Goal: Task Accomplishment & Management: Use online tool/utility

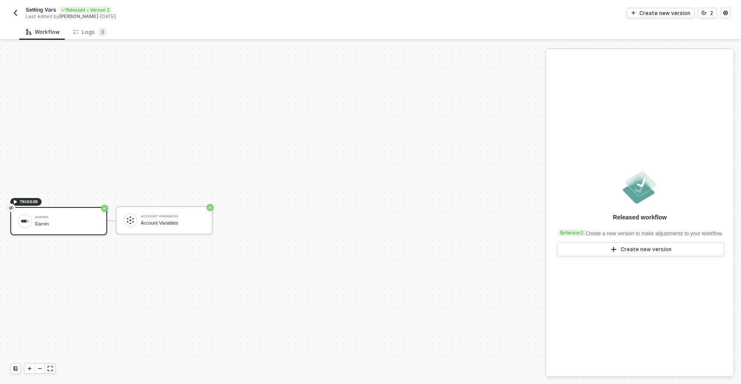
scroll to position [16, 0]
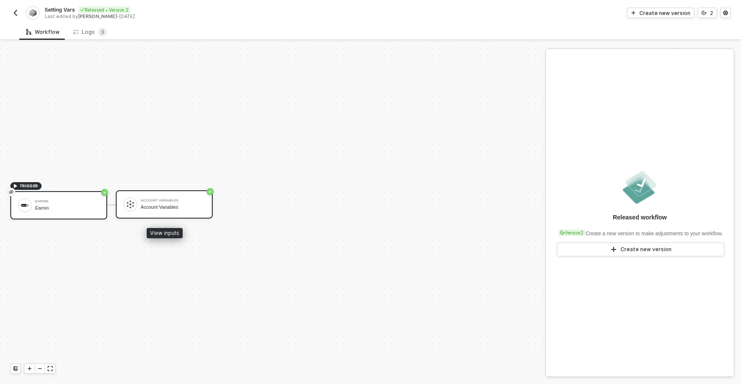
click at [163, 211] on div "Account Variables Account Variables" at bounding box center [173, 204] width 64 height 16
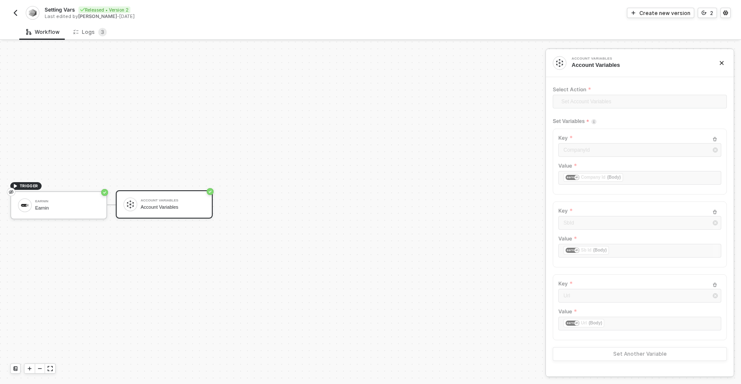
click at [311, 182] on div "TRIGGER Earnin Earnin Account Variables Account Variables" at bounding box center [270, 205] width 541 height 359
click at [654, 14] on div "Create new version" at bounding box center [665, 12] width 51 height 7
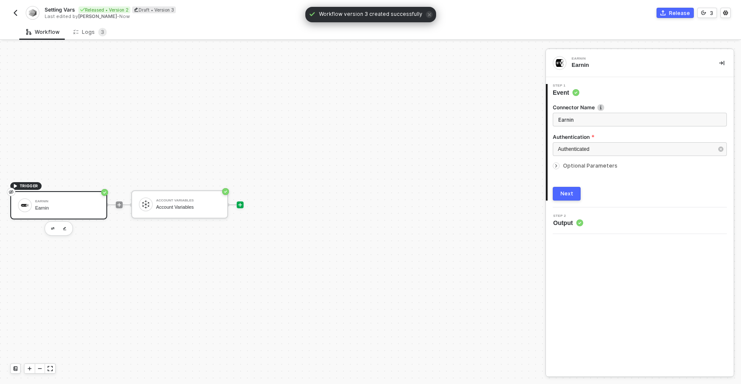
click at [242, 205] on icon "icon-play" at bounding box center [241, 205] width 4 height 4
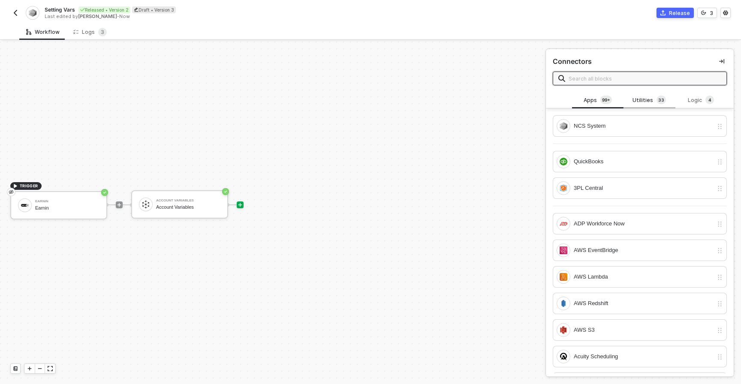
click at [634, 100] on div "Utilities 3 3" at bounding box center [650, 100] width 38 height 9
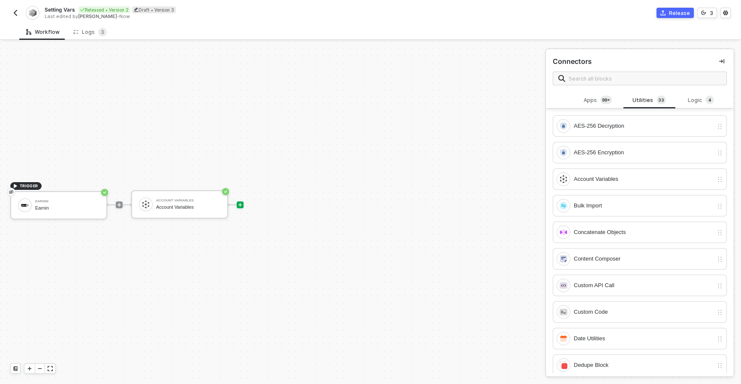
click at [622, 83] on span at bounding box center [640, 79] width 174 height 14
click at [622, 82] on input "text" at bounding box center [645, 78] width 153 height 9
type input "u"
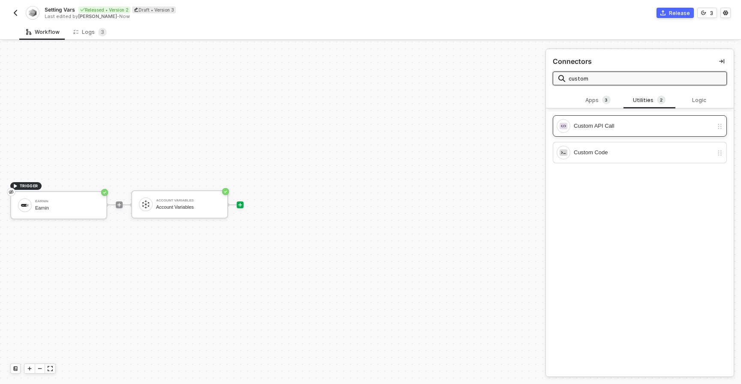
type input "custom"
click at [584, 127] on div "Custom API Call" at bounding box center [643, 125] width 139 height 9
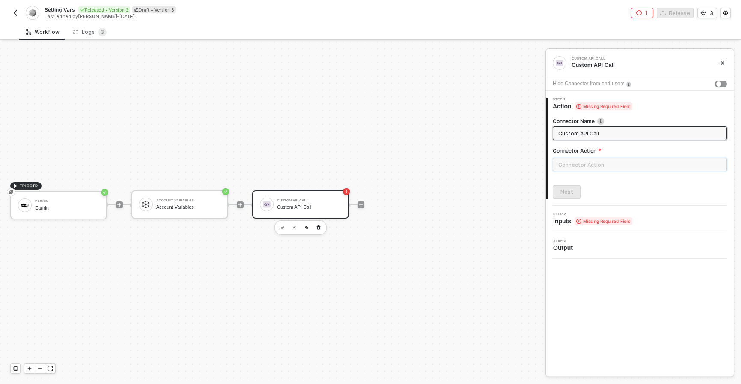
click at [566, 166] on input "text" at bounding box center [640, 165] width 174 height 14
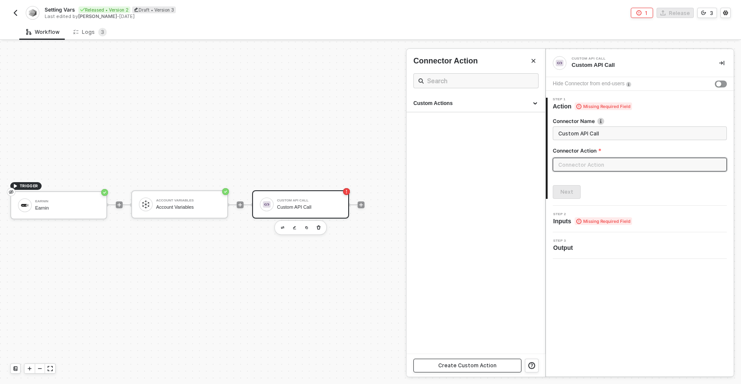
click at [470, 365] on div "Create Custom Action" at bounding box center [467, 365] width 58 height 7
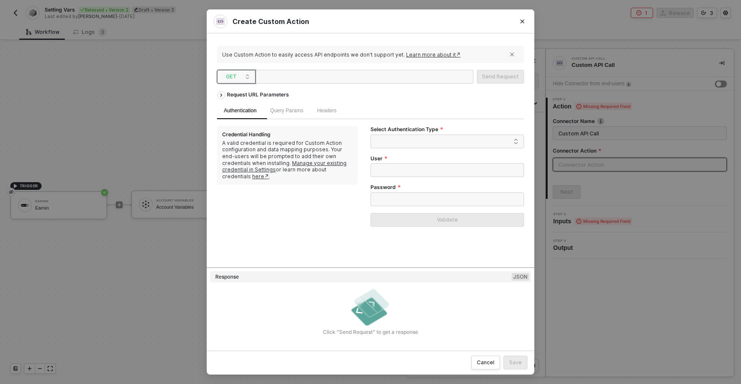
click at [234, 70] on span "GET" at bounding box center [238, 76] width 24 height 13
click at [235, 107] on div "POST" at bounding box center [236, 108] width 32 height 10
click at [357, 109] on span "Body" at bounding box center [356, 111] width 12 height 6
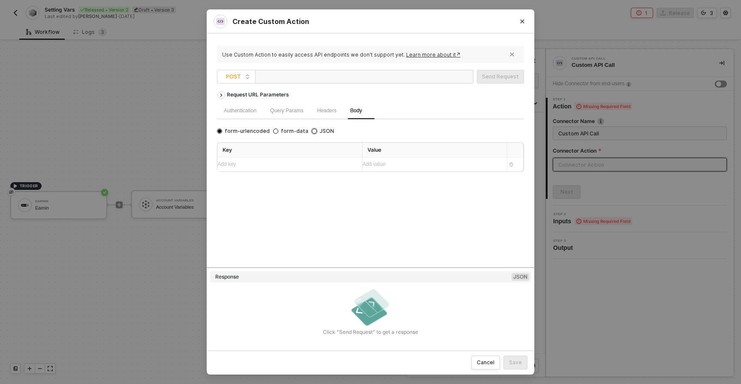
click at [312, 133] on input "JSON" at bounding box center [314, 131] width 5 height 5
radio input "true"
radio input "false"
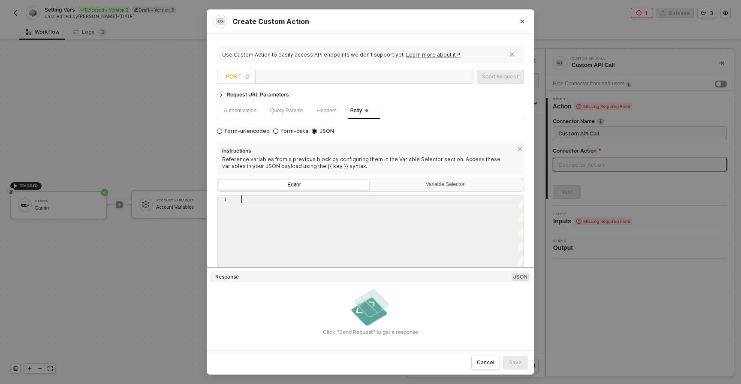
click at [295, 201] on div at bounding box center [383, 200] width 283 height 8
click at [399, 189] on div "Variable Selector" at bounding box center [447, 186] width 151 height 12
click at [372, 180] on input "Variable Selector" at bounding box center [372, 180] width 0 height 0
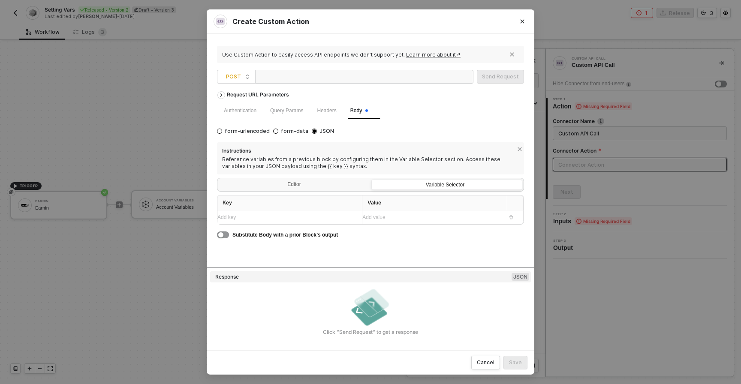
click at [310, 219] on div "Add key ﻿" at bounding box center [281, 218] width 129 height 8
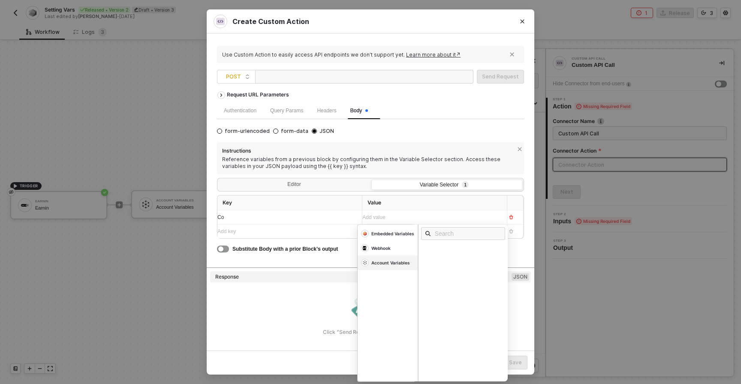
click at [390, 260] on div "Account Variables" at bounding box center [391, 263] width 39 height 6
click at [439, 313] on div "Company Id" at bounding box center [439, 311] width 27 height 6
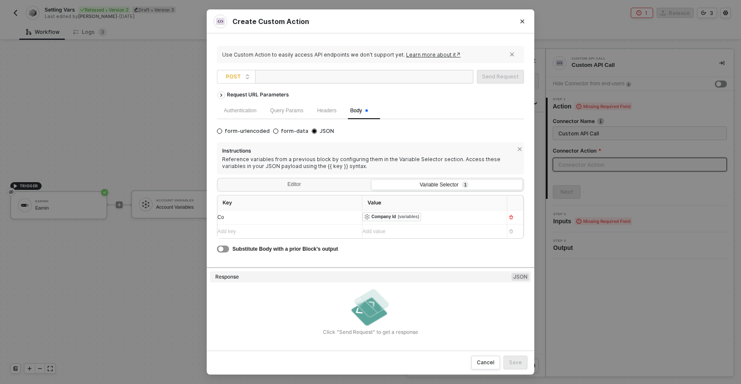
click at [323, 235] on div "Add key ﻿" at bounding box center [281, 232] width 129 height 8
click at [292, 78] on div at bounding box center [302, 77] width 86 height 14
click at [344, 57] on div "Use Custom Action to easily access API endpoints we don’t support yet. Learn mo…" at bounding box center [364, 54] width 284 height 7
click at [339, 79] on div at bounding box center [302, 77] width 86 height 14
paste div
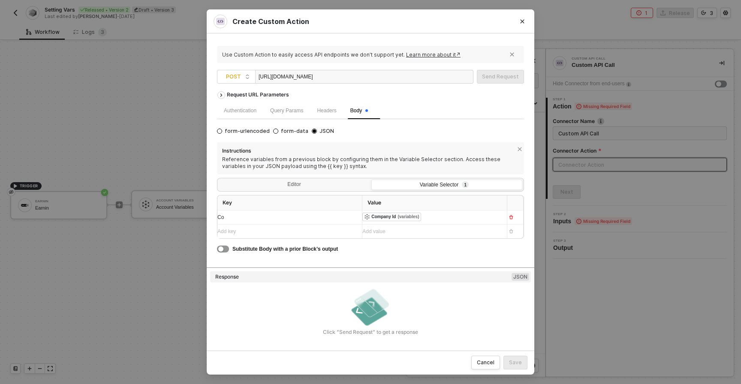
scroll to position [0, 0]
click at [260, 232] on div "Add key ﻿" at bounding box center [281, 232] width 129 height 8
click at [266, 254] on div "Instructions Reference variables from a previous block by configuring them in t…" at bounding box center [370, 204] width 307 height 125
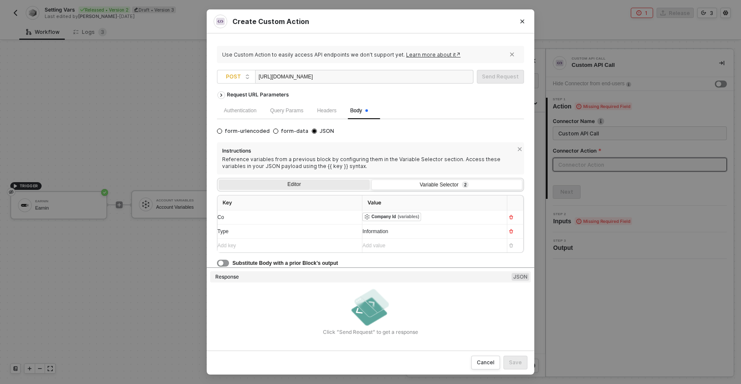
click at [296, 190] on div "Editor" at bounding box center [294, 186] width 151 height 12
click at [219, 180] on input "Editor" at bounding box center [219, 180] width 0 height 0
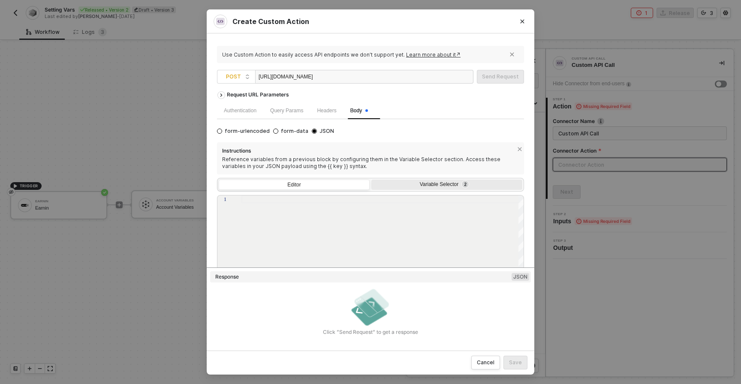
click at [403, 182] on div "Variable Selector 2" at bounding box center [446, 184] width 140 height 7
click at [372, 180] on input "Variable Selector 2" at bounding box center [372, 180] width 0 height 0
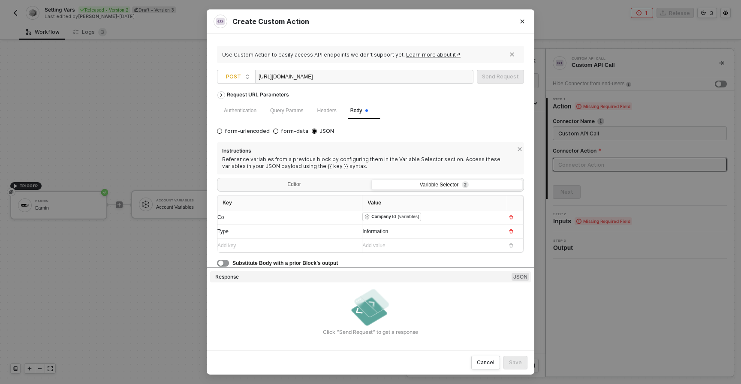
click at [302, 245] on div "Add key ﻿" at bounding box center [281, 246] width 129 height 8
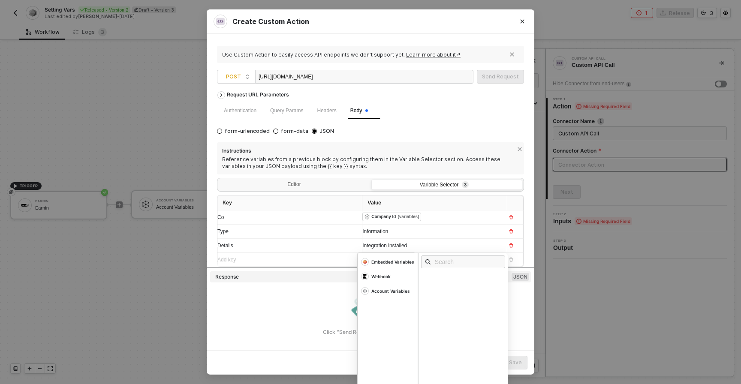
click at [321, 314] on div "Click ”Send Request” to get a response" at bounding box center [370, 311] width 321 height 50
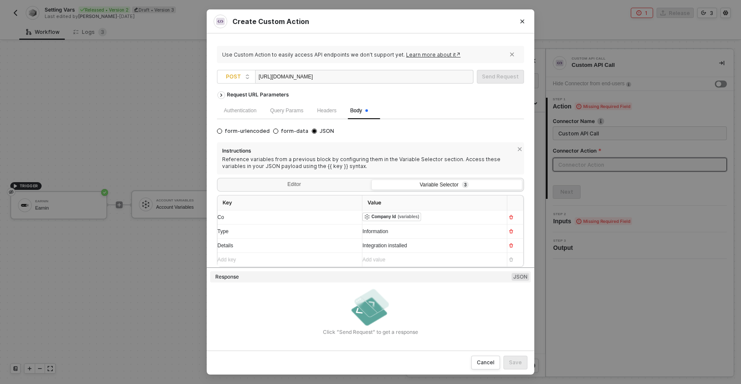
scroll to position [14, 0]
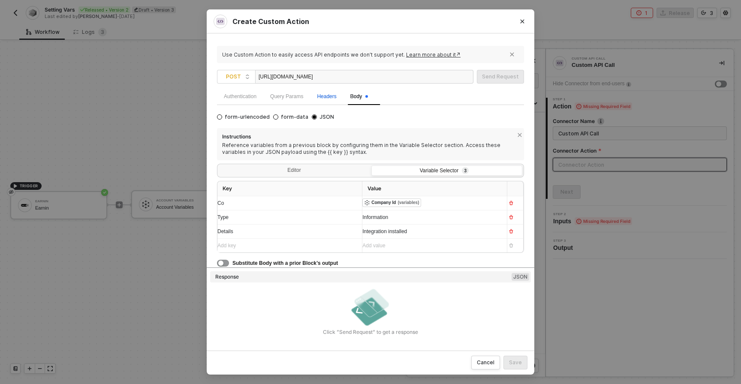
click at [326, 100] on span "Headers" at bounding box center [326, 97] width 19 height 6
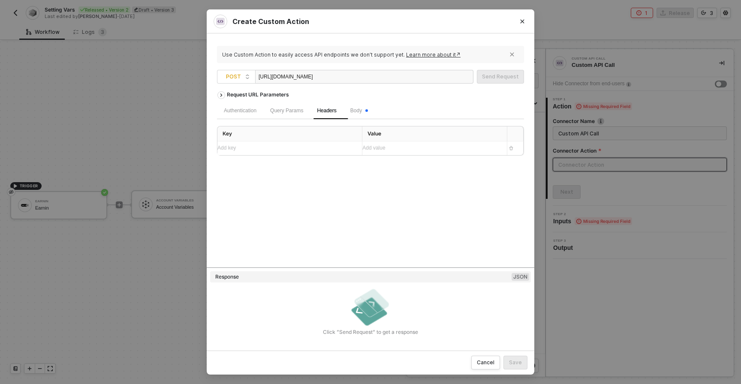
scroll to position [0, 0]
click at [362, 111] on span "Body" at bounding box center [359, 111] width 18 height 6
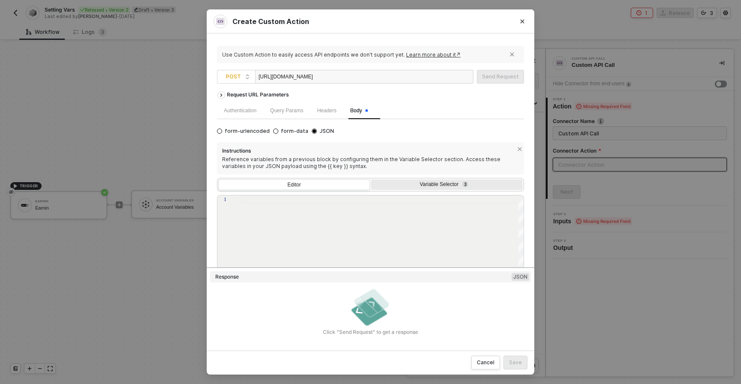
click at [408, 187] on div "Variable Selector 3" at bounding box center [446, 184] width 140 height 7
click at [372, 180] on input "Variable Selector 3" at bounding box center [372, 180] width 0 height 0
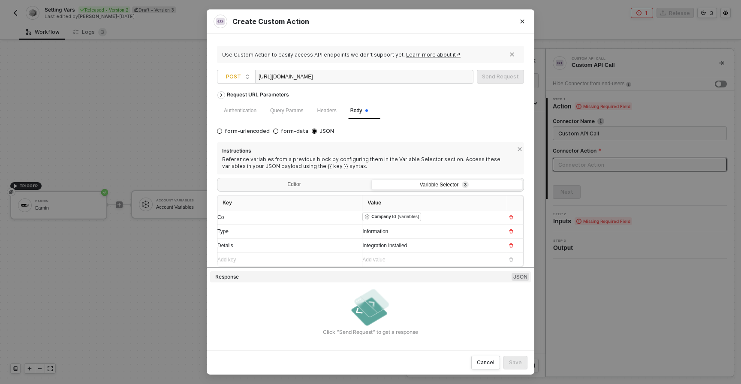
scroll to position [14, 0]
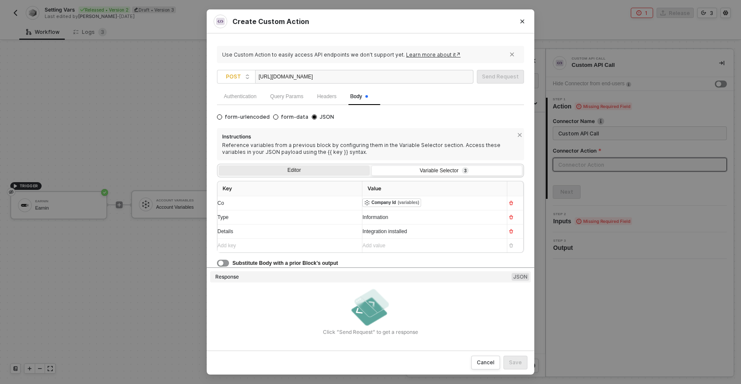
click at [335, 172] on div "Editor" at bounding box center [294, 172] width 151 height 12
click at [219, 166] on input "Editor" at bounding box center [219, 166] width 0 height 0
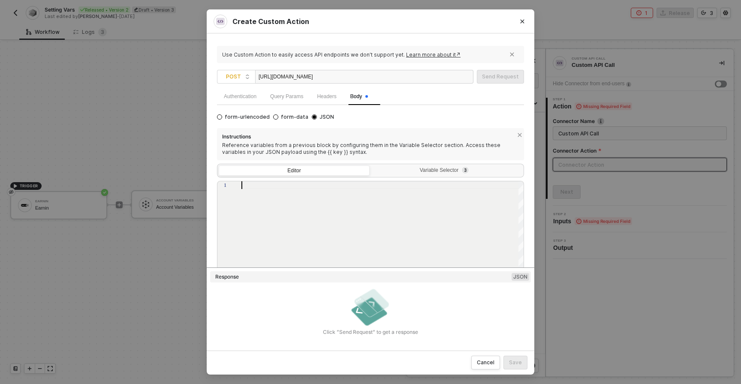
click at [340, 203] on div at bounding box center [383, 240] width 283 height 118
type textarea "{ "Co": "{{Co}}" }"
click at [417, 172] on div "Variable Selector 3" at bounding box center [446, 170] width 140 height 7
click at [372, 166] on input "Variable Selector 3" at bounding box center [372, 166] width 0 height 0
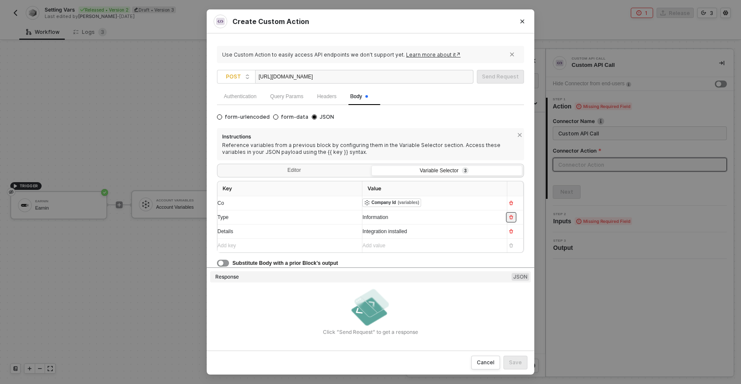
click at [512, 219] on icon "button" at bounding box center [512, 217] width 4 height 4
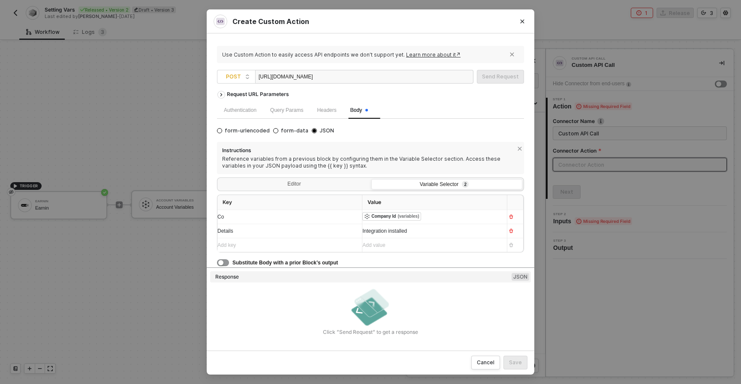
scroll to position [0, 0]
click at [512, 233] on icon "button" at bounding box center [512, 232] width 4 height 4
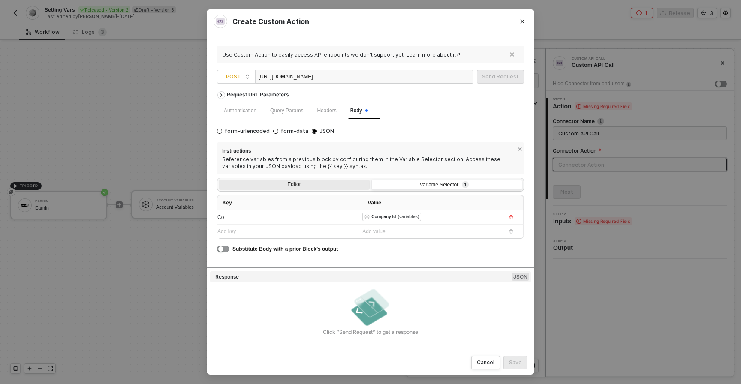
click at [276, 188] on div "Editor" at bounding box center [294, 186] width 151 height 12
click at [219, 180] on input "Editor" at bounding box center [219, 180] width 0 height 0
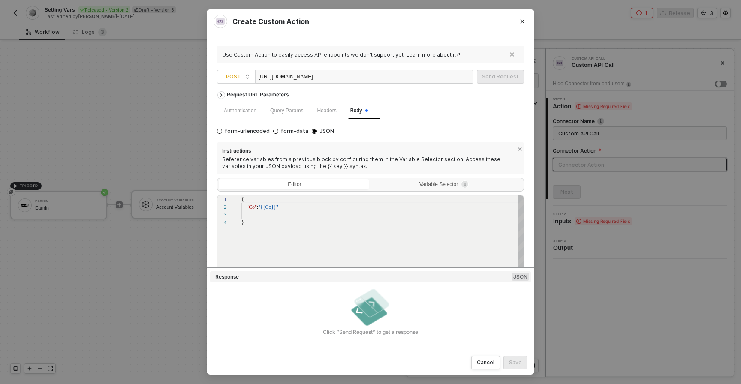
scroll to position [23, 0]
click at [293, 207] on div ""Co" : "{{Co}}"" at bounding box center [383, 207] width 283 height 8
paste textarea ""Information", "Details": "Integration installed""
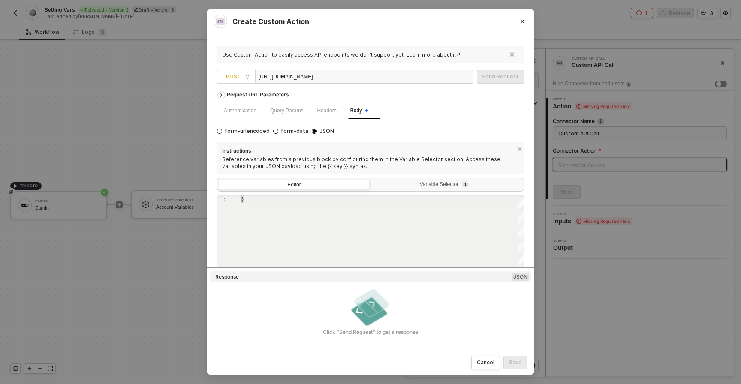
type textarea "{ "Co": "{{Co}}", "Type":"Information", "Details": "Integration installed" }"
click at [380, 280] on div "Response JSON" at bounding box center [370, 277] width 321 height 11
click at [260, 81] on div "[URL][DOMAIN_NAME]" at bounding box center [302, 77] width 86 height 14
click at [323, 110] on span "Headers" at bounding box center [326, 111] width 19 height 6
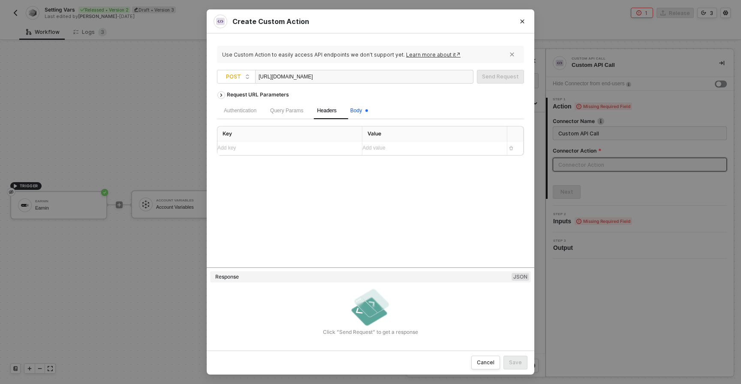
click at [362, 113] on span "Body" at bounding box center [359, 111] width 18 height 6
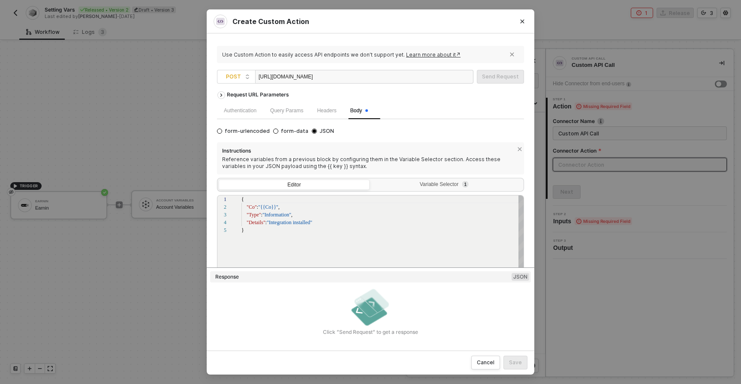
scroll to position [31, 0]
click at [293, 112] on span "Query Params" at bounding box center [286, 111] width 33 height 6
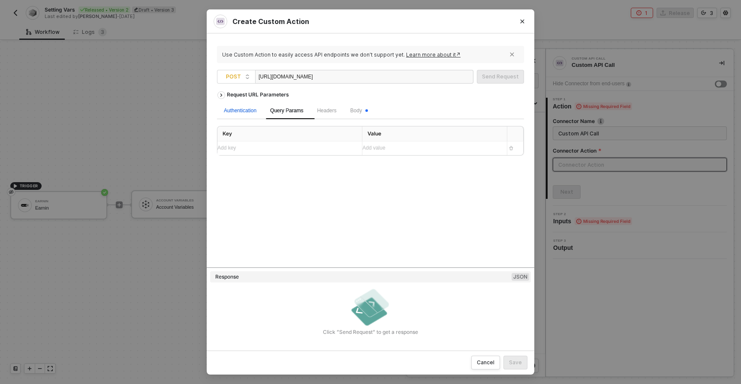
click at [244, 113] on div "Authentication" at bounding box center [240, 111] width 33 height 8
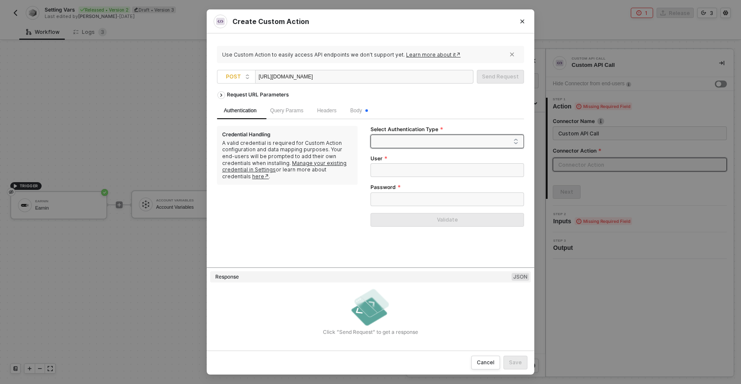
click at [389, 135] on div at bounding box center [448, 142] width 154 height 14
click at [389, 184] on div "None" at bounding box center [448, 185] width 140 height 9
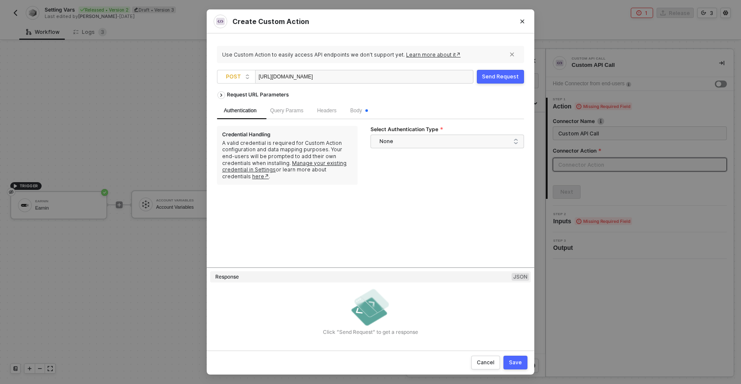
click at [489, 78] on div "Send Request" at bounding box center [500, 76] width 37 height 7
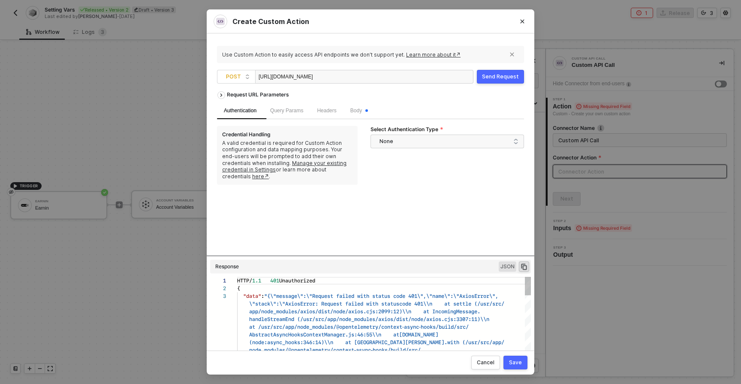
scroll to position [15, 0]
click at [389, 135] on span "None" at bounding box center [449, 141] width 139 height 13
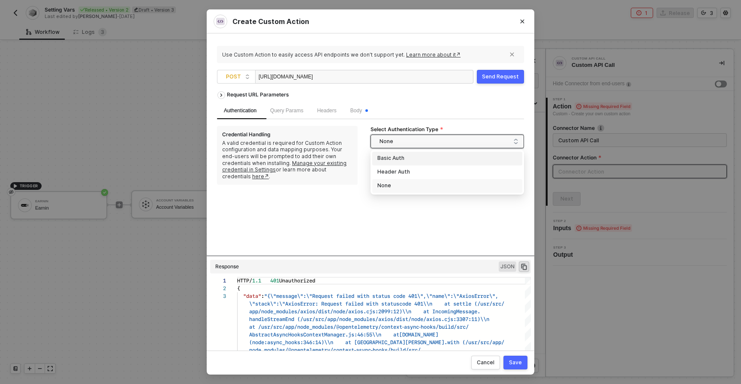
click at [394, 158] on div "Basic Auth" at bounding box center [448, 158] width 140 height 9
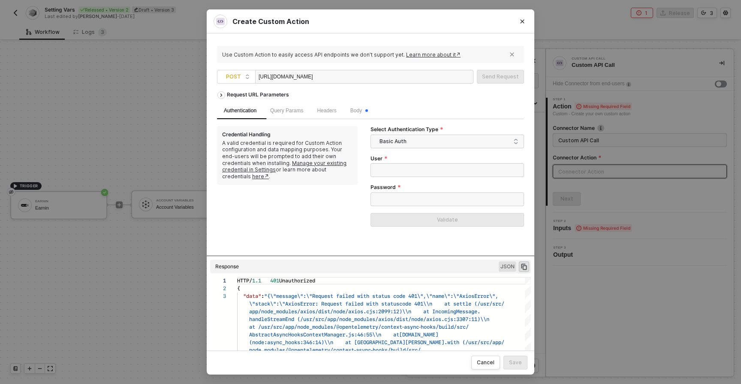
click at [399, 133] on div "Select Authentication Type" at bounding box center [448, 130] width 154 height 9
click at [399, 141] on span "Basic Auth" at bounding box center [449, 141] width 139 height 13
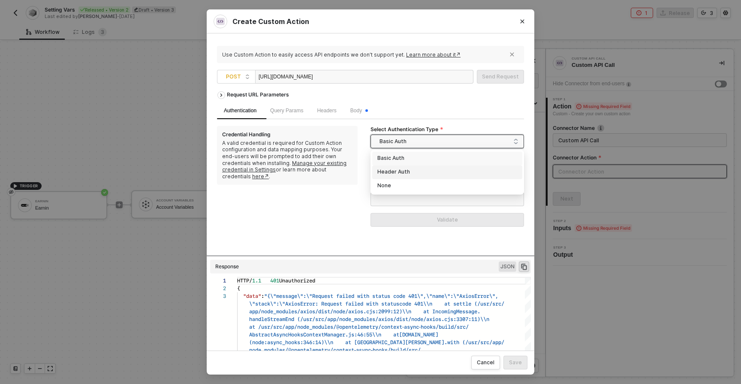
click at [396, 169] on div "Header Auth" at bounding box center [448, 172] width 140 height 9
click at [283, 114] on div "Query Params" at bounding box center [286, 111] width 33 height 8
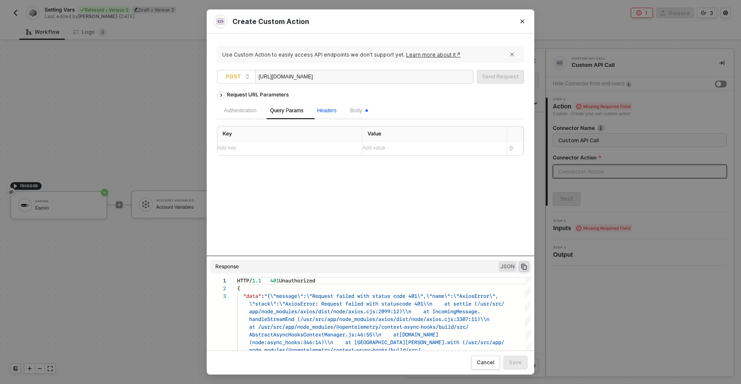
click at [336, 108] on span "Headers" at bounding box center [326, 111] width 19 height 6
click at [356, 108] on span "Body" at bounding box center [359, 111] width 18 height 6
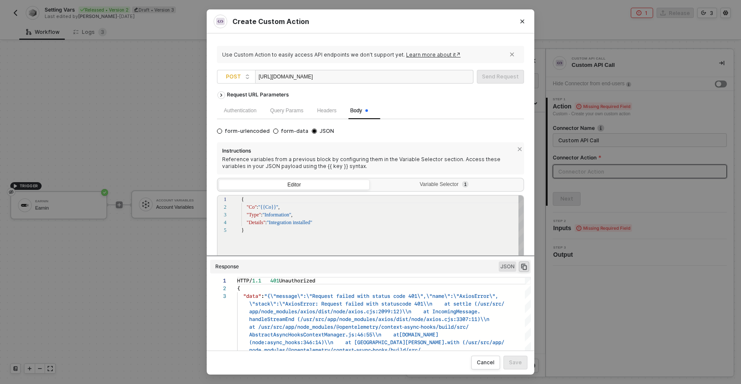
scroll to position [31, 0]
click at [281, 112] on span "Query Params" at bounding box center [286, 111] width 33 height 6
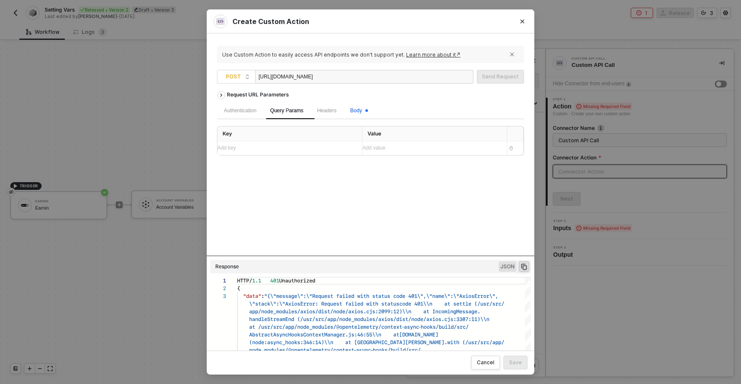
click at [362, 109] on span "Body" at bounding box center [359, 111] width 18 height 6
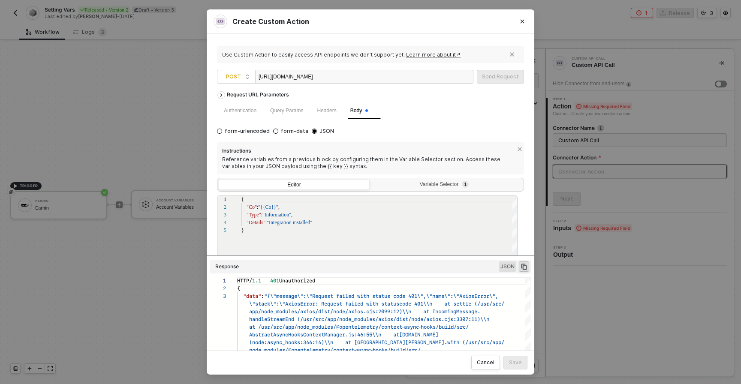
click at [437, 70] on div "[URL][DOMAIN_NAME]" at bounding box center [364, 77] width 218 height 14
click at [438, 78] on div "[URL][DOMAIN_NAME]" at bounding box center [364, 77] width 218 height 14
click at [332, 108] on span "Headers" at bounding box center [326, 111] width 19 height 6
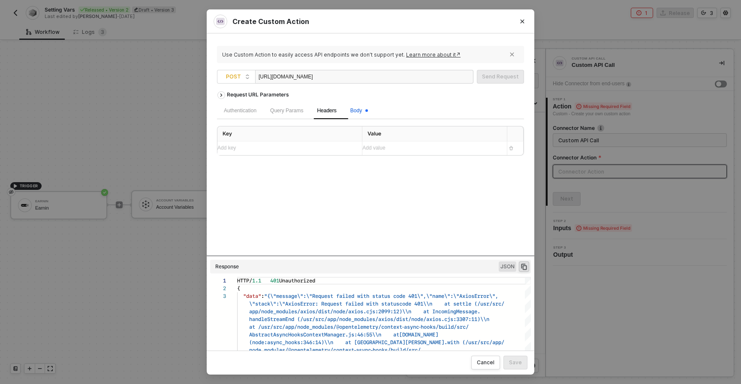
click at [358, 109] on span "Body" at bounding box center [359, 111] width 18 height 6
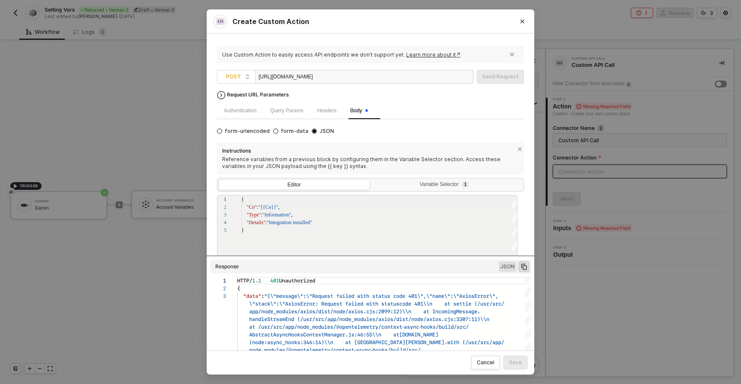
click at [230, 97] on div "Request URL Parameters" at bounding box center [258, 94] width 71 height 15
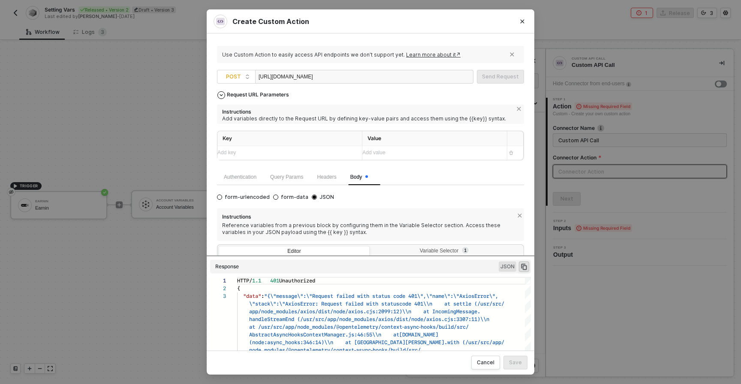
click at [221, 96] on icon "icon-arrow-down" at bounding box center [221, 95] width 3 height 1
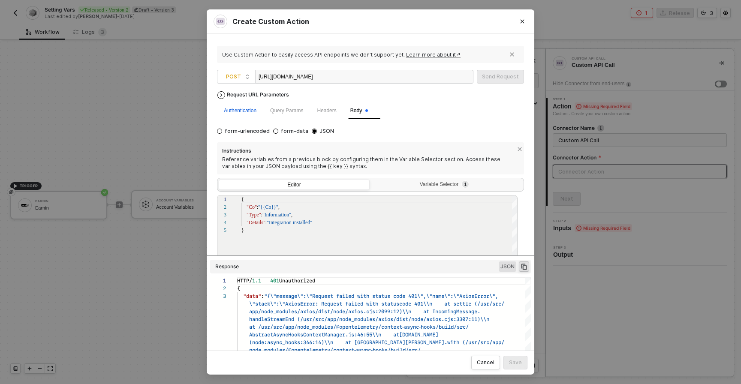
click at [235, 107] on div "Authentication" at bounding box center [240, 111] width 33 height 8
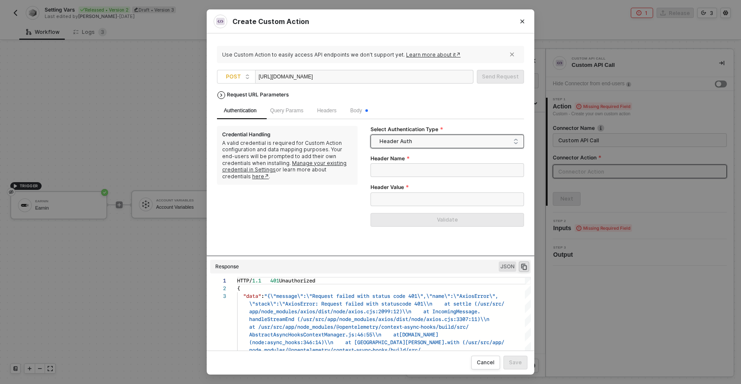
click at [403, 145] on span "Header Auth" at bounding box center [449, 141] width 139 height 13
click at [396, 183] on div "None" at bounding box center [448, 185] width 140 height 9
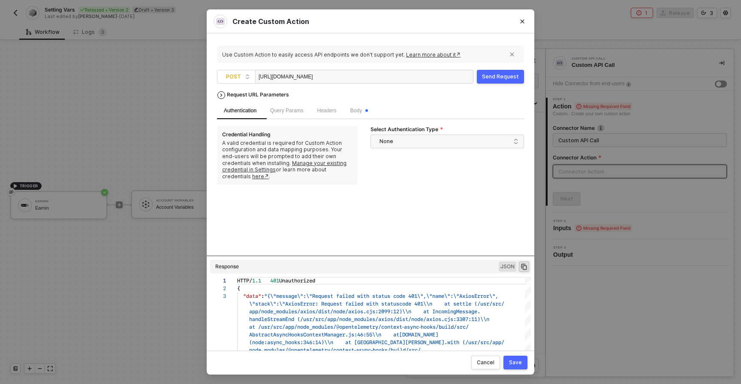
click at [490, 81] on button "Send Request" at bounding box center [500, 77] width 47 height 14
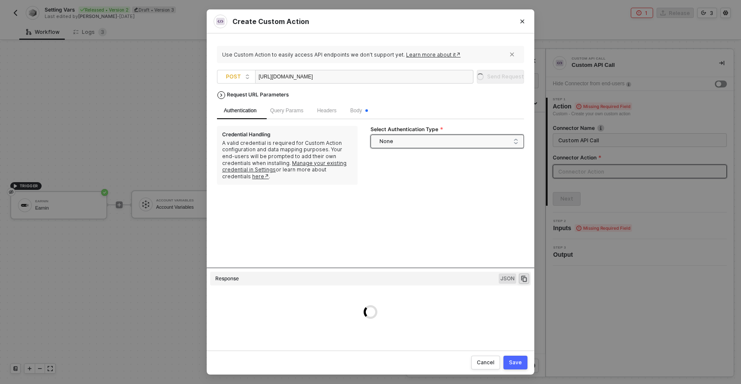
click at [396, 140] on span "None" at bounding box center [449, 141] width 139 height 13
click at [387, 143] on span "None" at bounding box center [449, 141] width 139 height 13
click at [352, 176] on div "Credential Handling A valid credential is required for Custom Action configurat…" at bounding box center [287, 155] width 141 height 59
click at [335, 114] on span "Headers" at bounding box center [326, 111] width 19 height 6
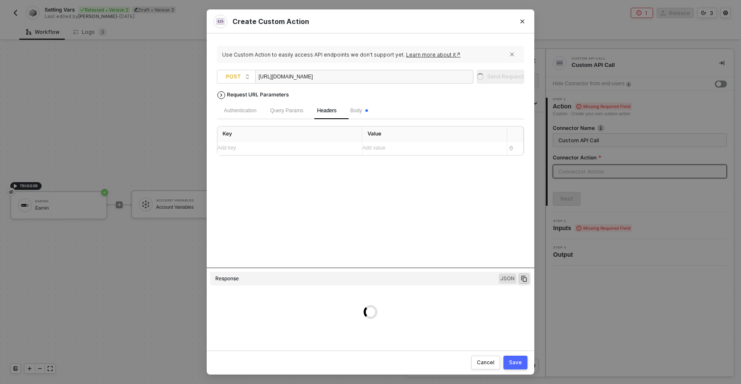
click at [289, 157] on div "Request URL Parameters Authentication Query Params Headers Body Key Value Add k…" at bounding box center [370, 177] width 307 height 181
click at [289, 152] on div "Add key ﻿" at bounding box center [286, 148] width 138 height 8
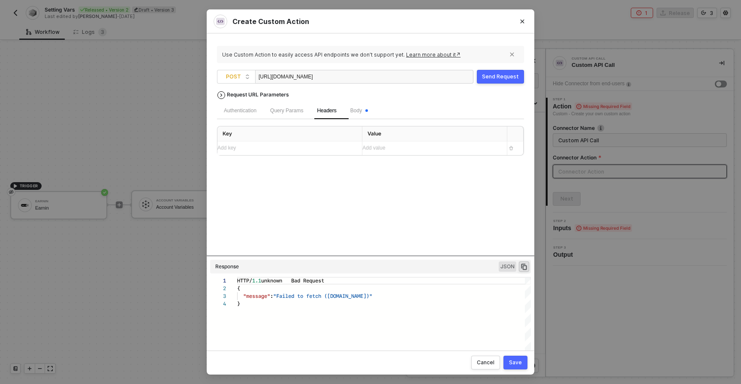
scroll to position [23, 0]
